Goal: Navigation & Orientation: Find specific page/section

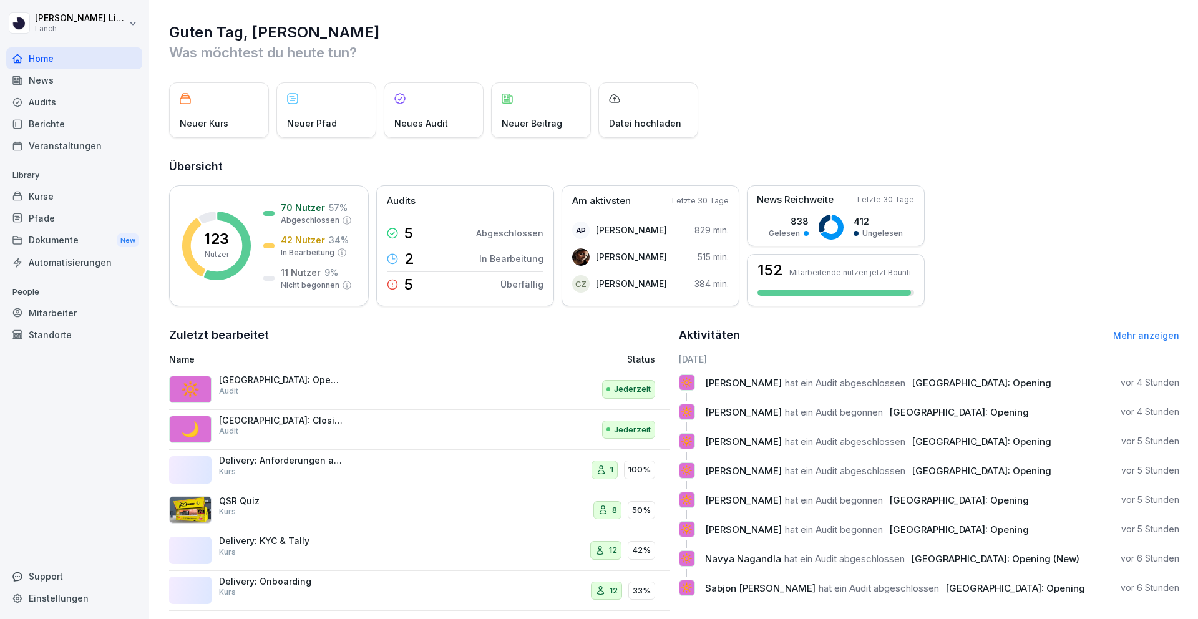
click at [67, 246] on div "Dokumente New" at bounding box center [74, 240] width 136 height 23
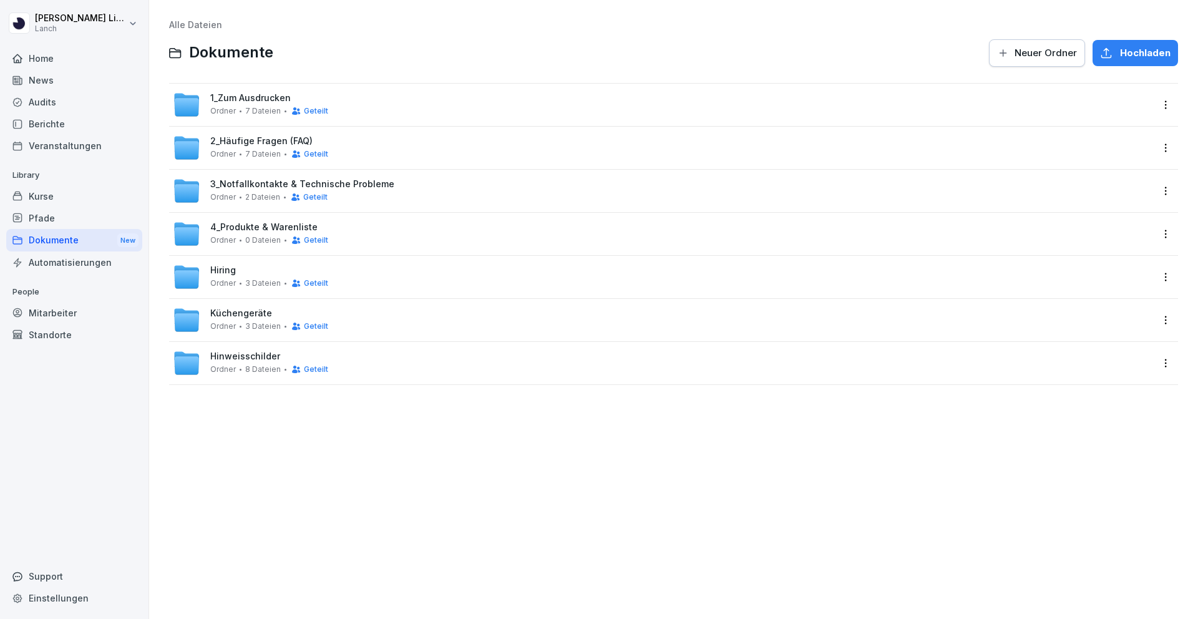
click at [261, 271] on div "Hiring Ordner 3 Dateien Geteilt" at bounding box center [269, 276] width 118 height 23
click at [221, 108] on span "Ordner" at bounding box center [223, 111] width 26 height 9
click at [253, 228] on span "4_Produkte & Warenliste" at bounding box center [263, 227] width 107 height 11
click at [252, 373] on span "8 Dateien" at bounding box center [263, 369] width 36 height 9
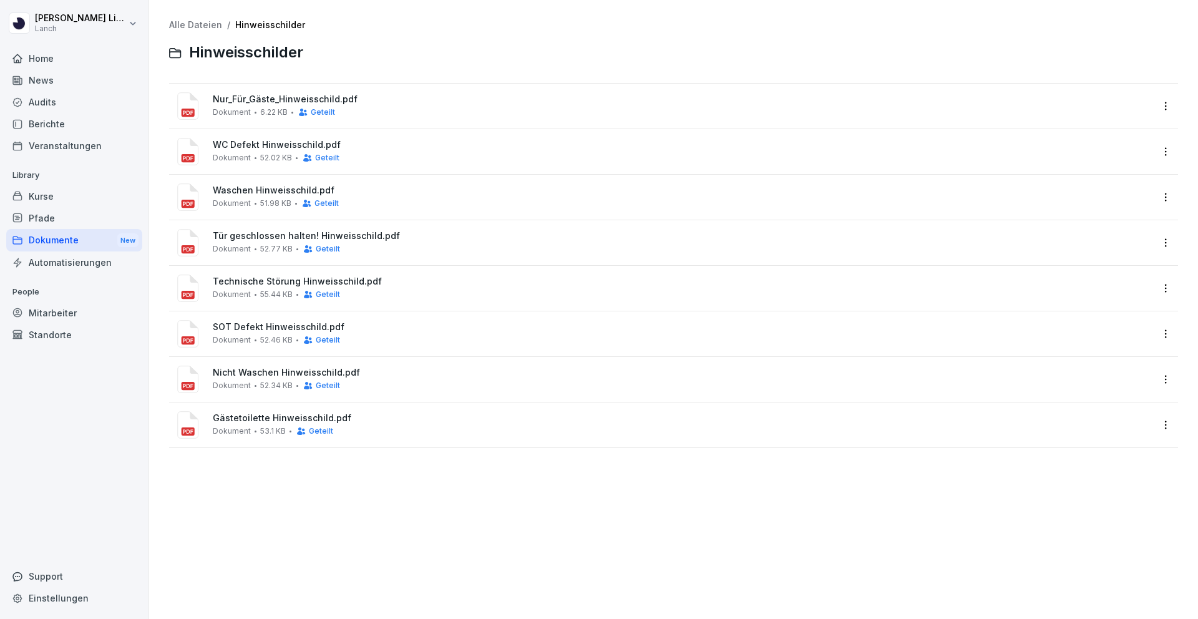
click at [90, 246] on div "Dokumente New" at bounding box center [74, 240] width 136 height 23
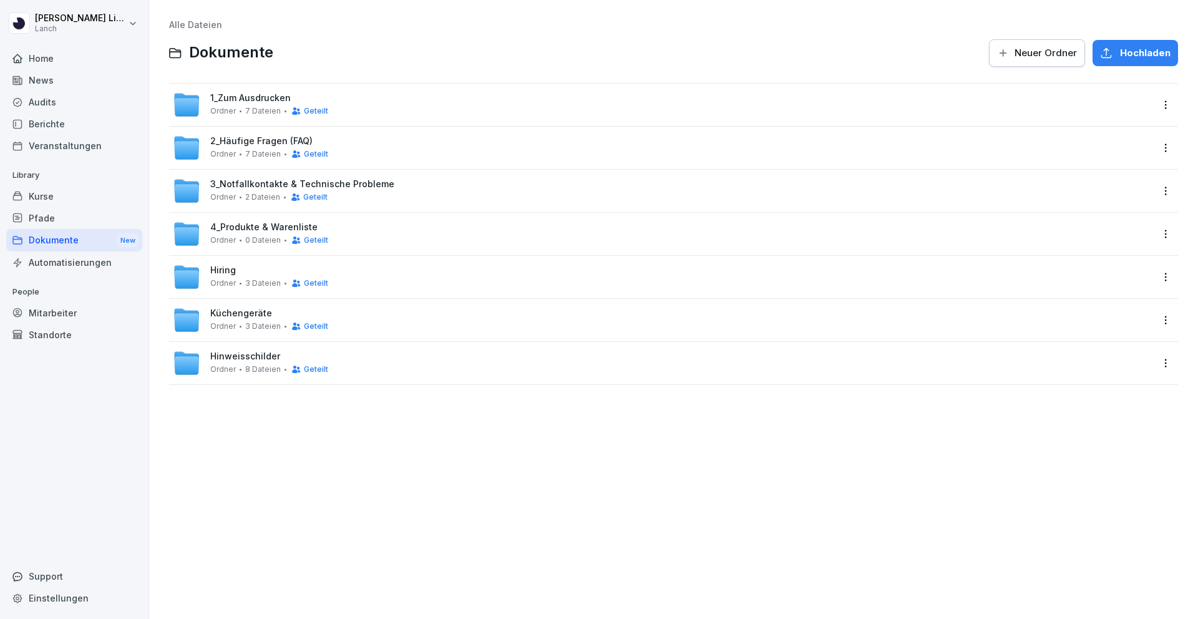
click at [246, 266] on div "Hiring Ordner 3 Dateien Geteilt" at bounding box center [269, 276] width 118 height 23
